Goal: Complete application form

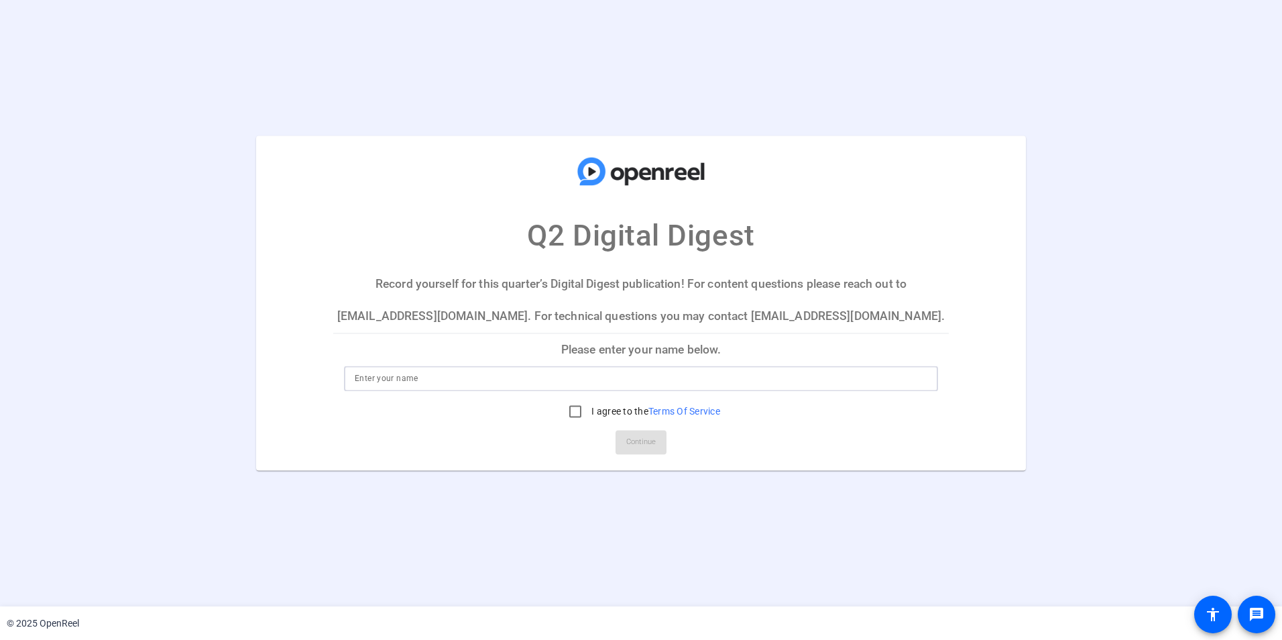
click at [473, 371] on input at bounding box center [641, 379] width 573 height 16
type input "[PERSON_NAME]"
click at [575, 414] on input "I agree to the Terms Of Service" at bounding box center [575, 411] width 27 height 27
checkbox input "true"
click at [614, 437] on mat-card-actions "Continue" at bounding box center [641, 442] width 626 height 35
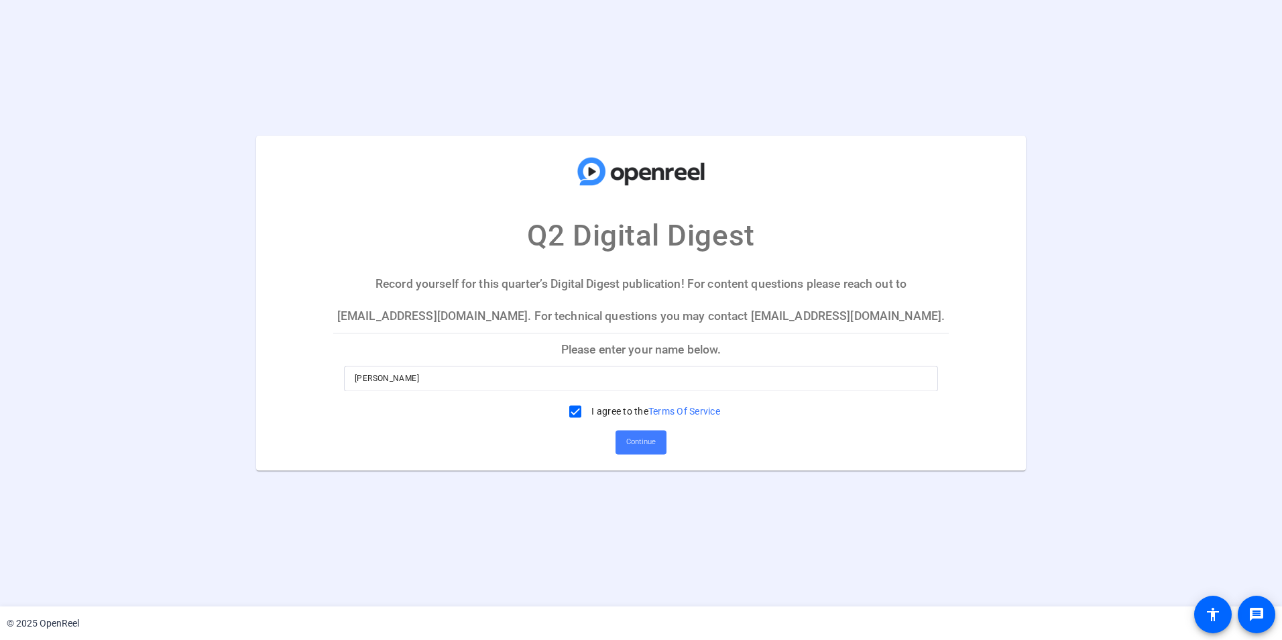
click at [625, 441] on span at bounding box center [640, 442] width 51 height 32
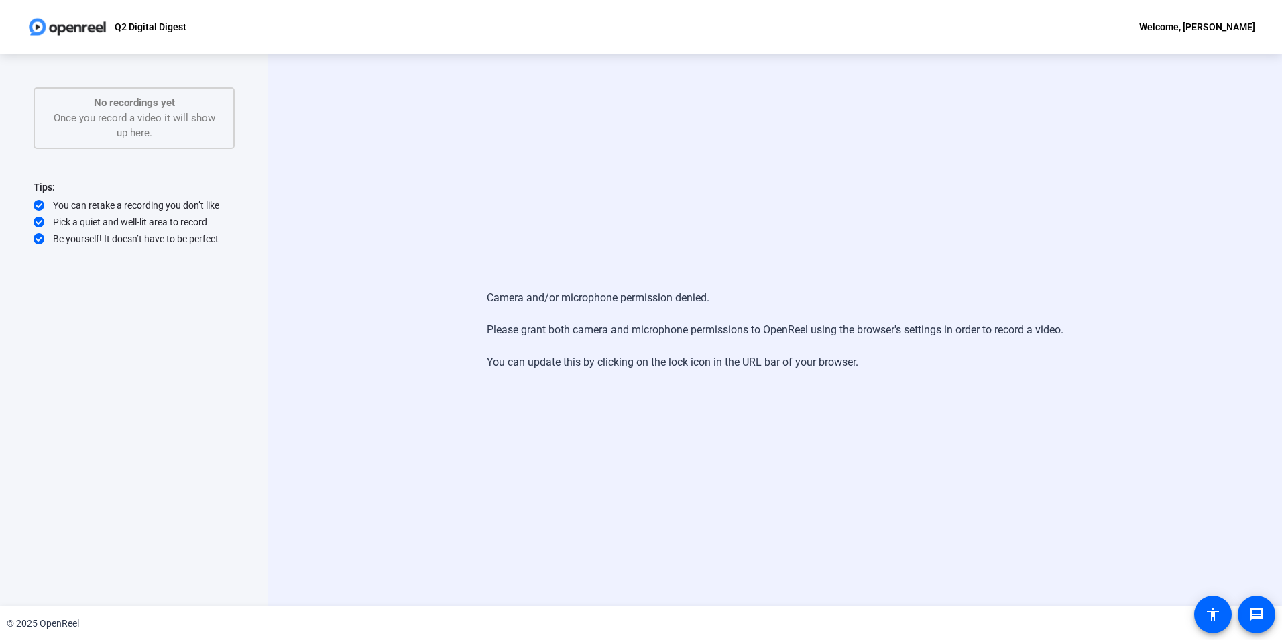
click at [188, 109] on p "No recordings yet" at bounding box center [134, 102] width 172 height 15
click at [132, 27] on p "Q2 Digital Digest" at bounding box center [151, 27] width 72 height 16
click at [72, 30] on img at bounding box center [67, 26] width 81 height 27
click at [1148, 31] on div "Welcome, [PERSON_NAME]" at bounding box center [1197, 27] width 116 height 16
click at [215, 418] on div at bounding box center [641, 320] width 1282 height 640
